Goal: Task Accomplishment & Management: Complete application form

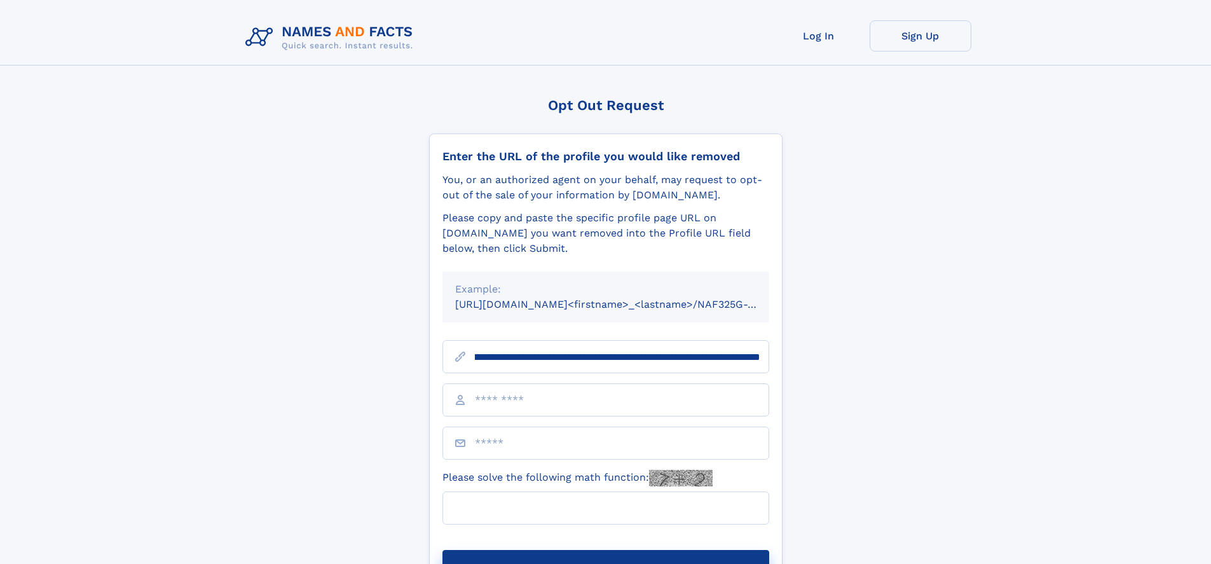
scroll to position [0, 160]
type input "**********"
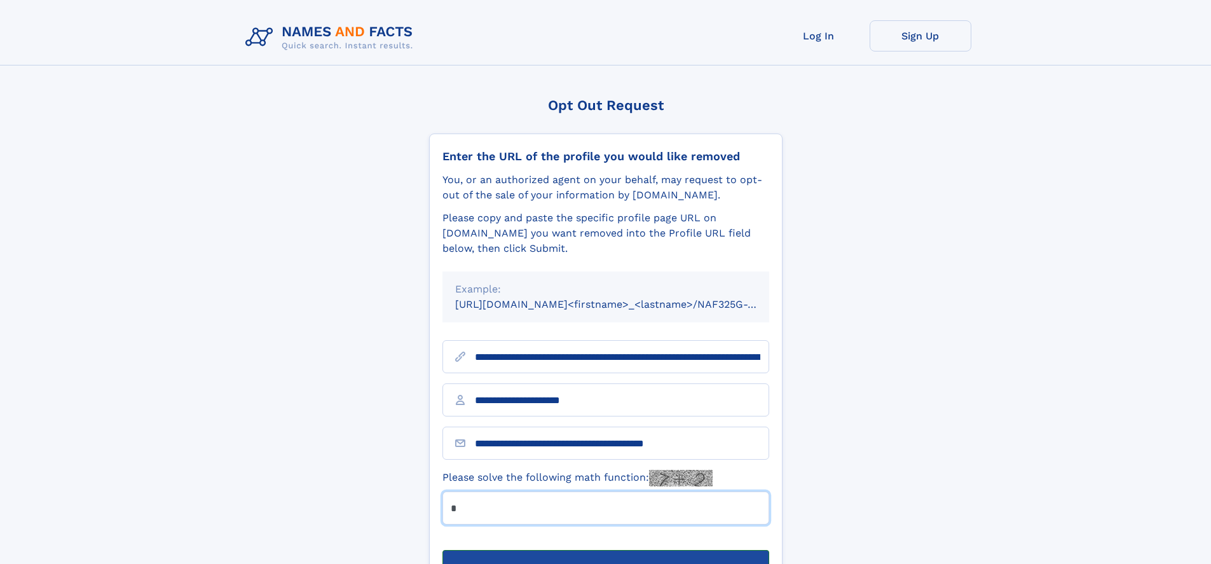
type input "*"
click at [605, 550] on button "Submit Opt Out Request" at bounding box center [606, 570] width 327 height 41
